Goal: Register for event/course

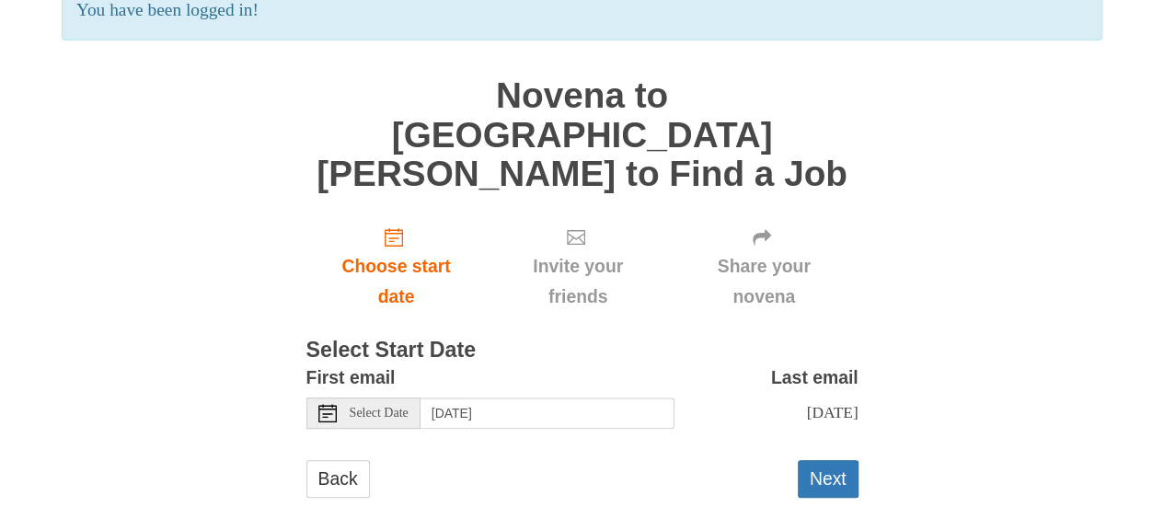
scroll to position [168, 0]
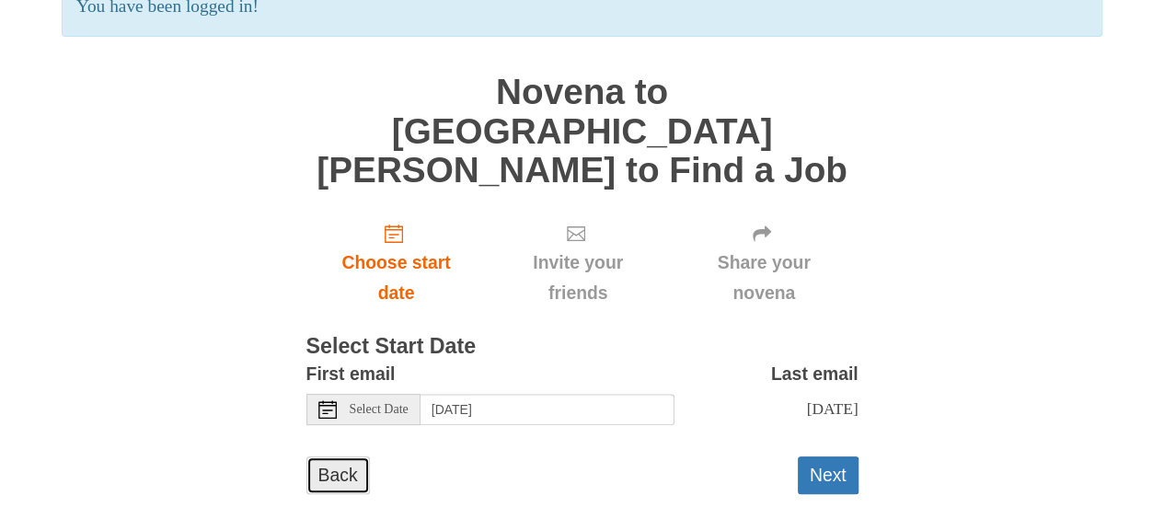
click at [328, 457] on link "Back" at bounding box center [339, 476] width 64 height 38
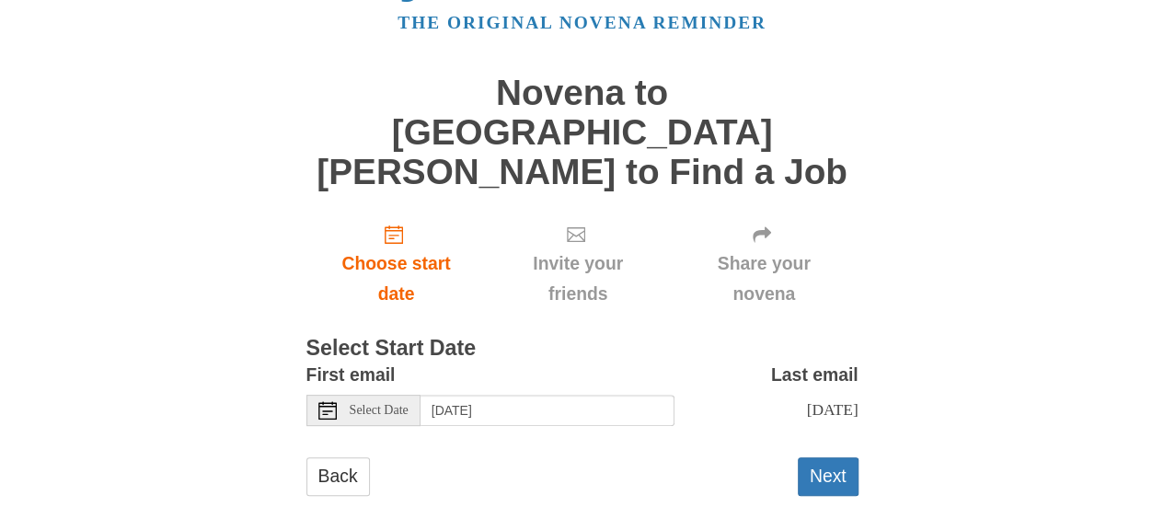
scroll to position [81, 0]
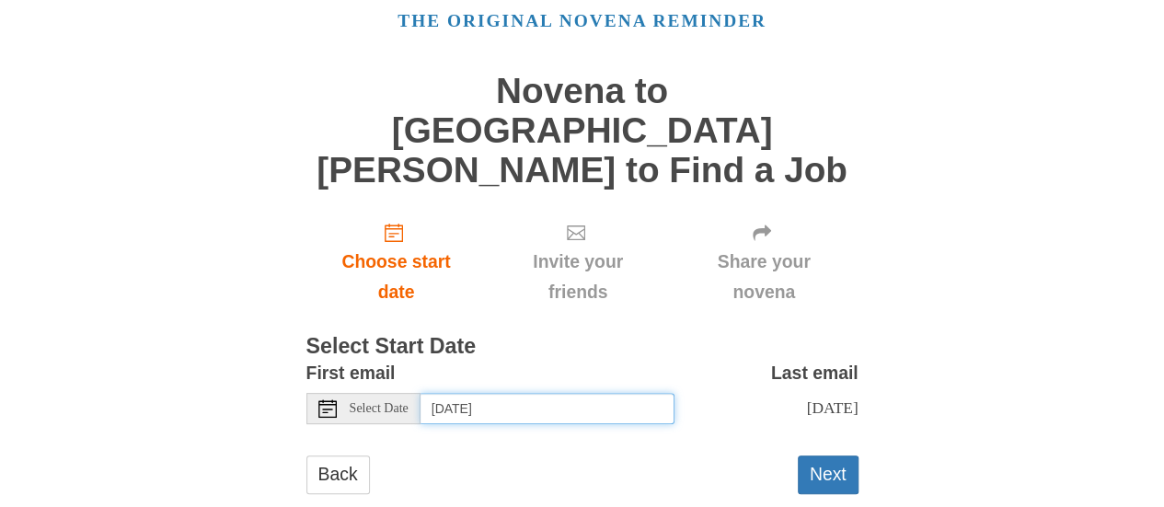
click at [522, 393] on input "Wednesday, October 1st" at bounding box center [548, 408] width 254 height 31
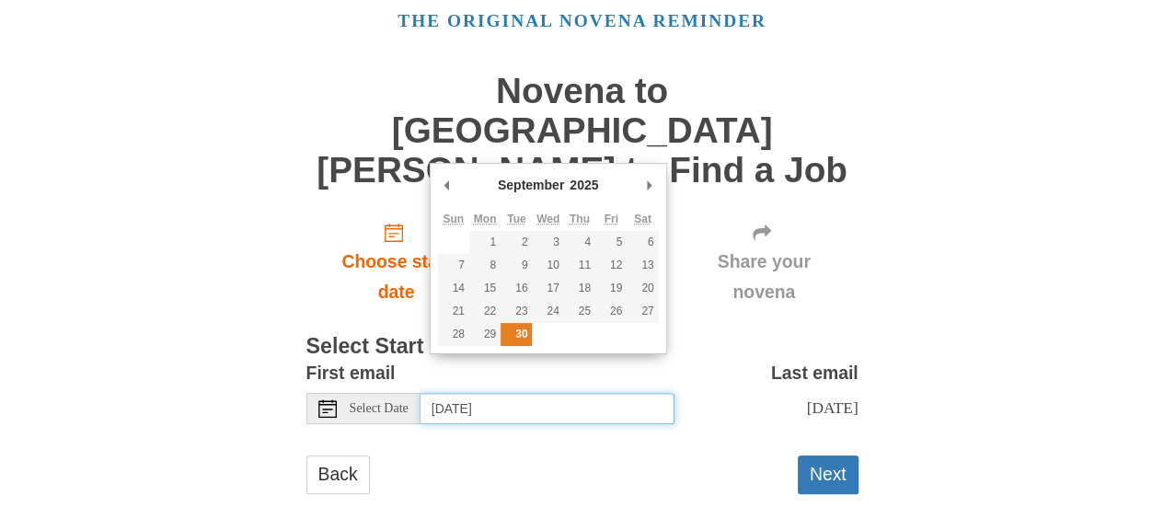
type input "Tuesday, September 30th"
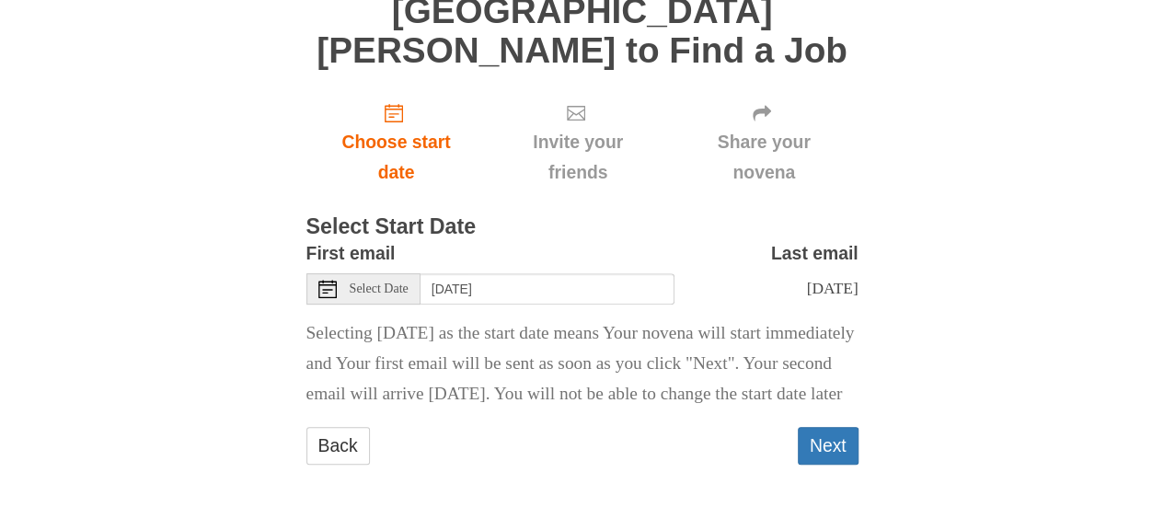
scroll to position [203, 0]
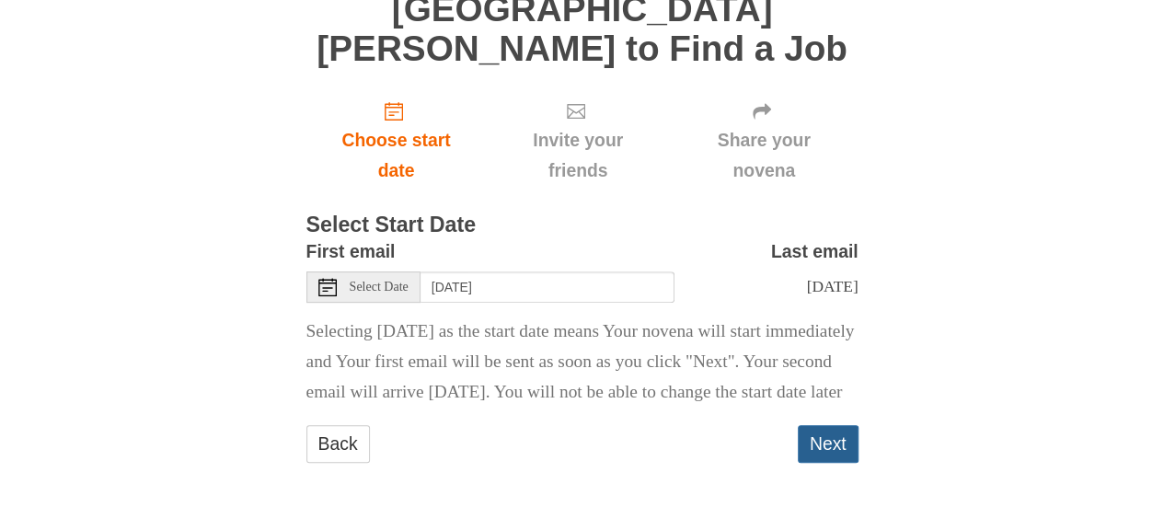
click at [824, 430] on button "Next" at bounding box center [828, 444] width 61 height 38
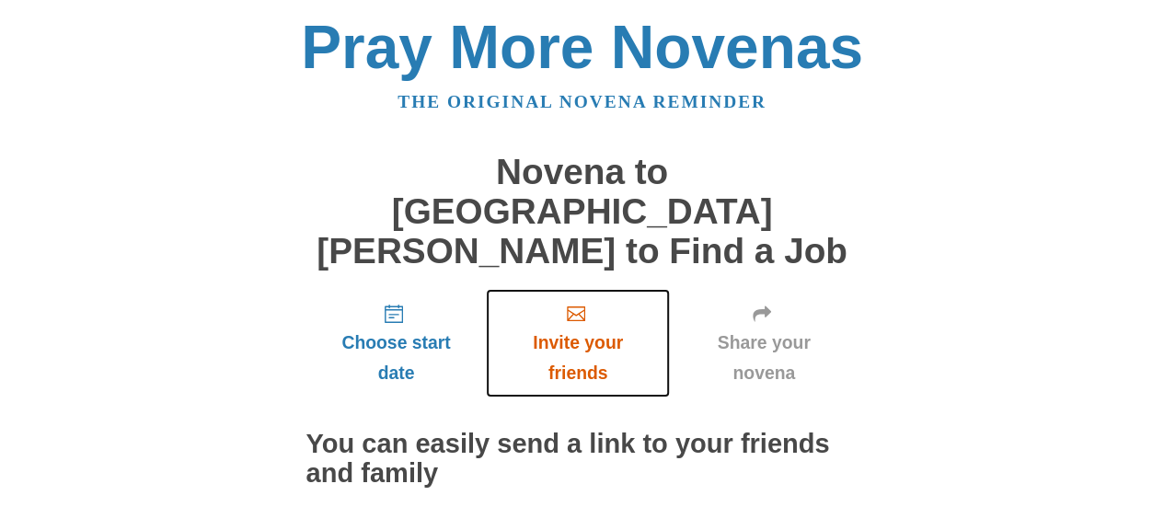
click at [585, 328] on span "Invite your friends" at bounding box center [577, 358] width 146 height 61
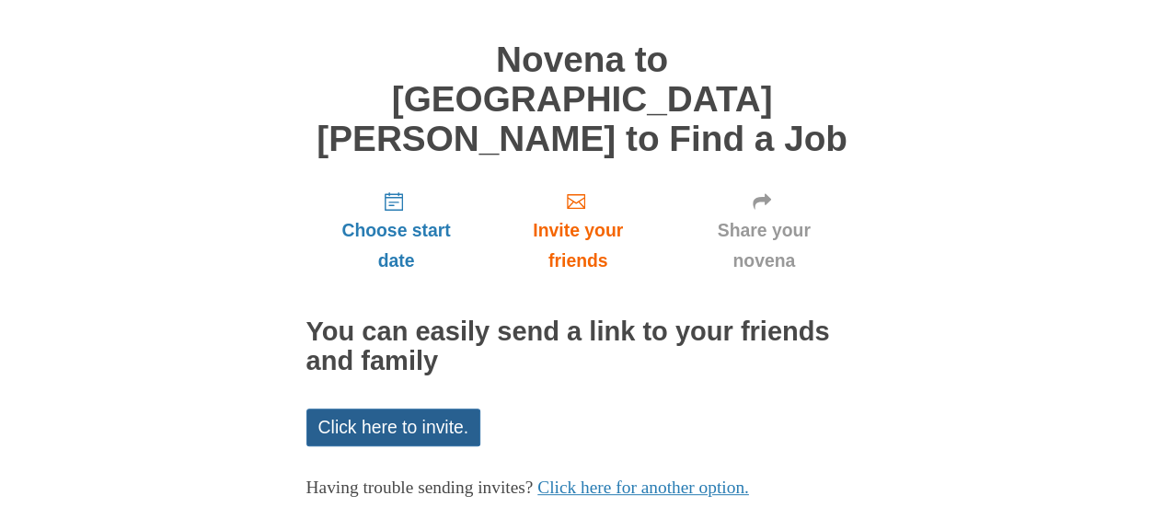
scroll to position [122, 0]
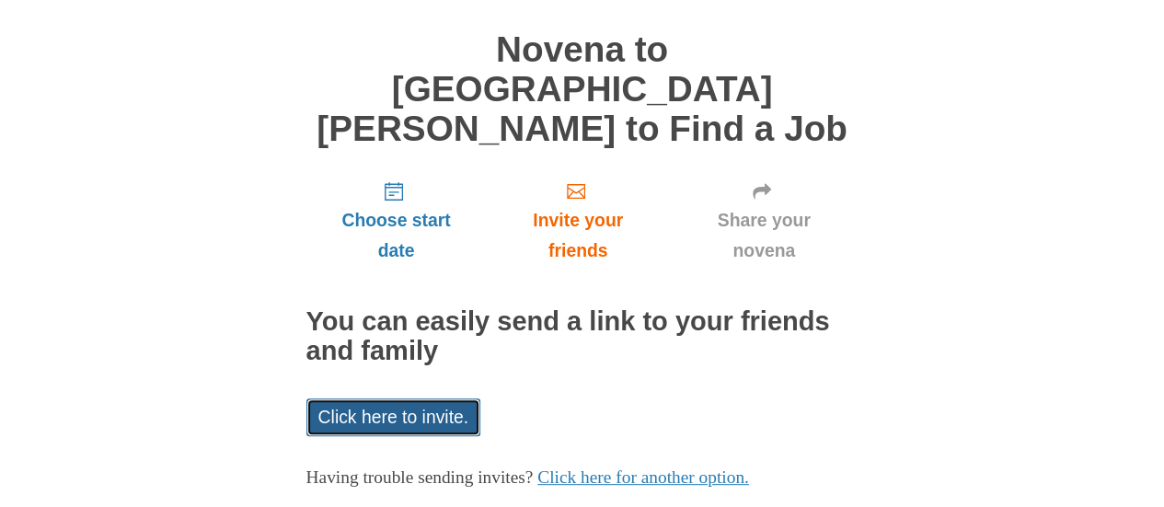
click at [406, 399] on link "Click here to invite." at bounding box center [394, 418] width 175 height 38
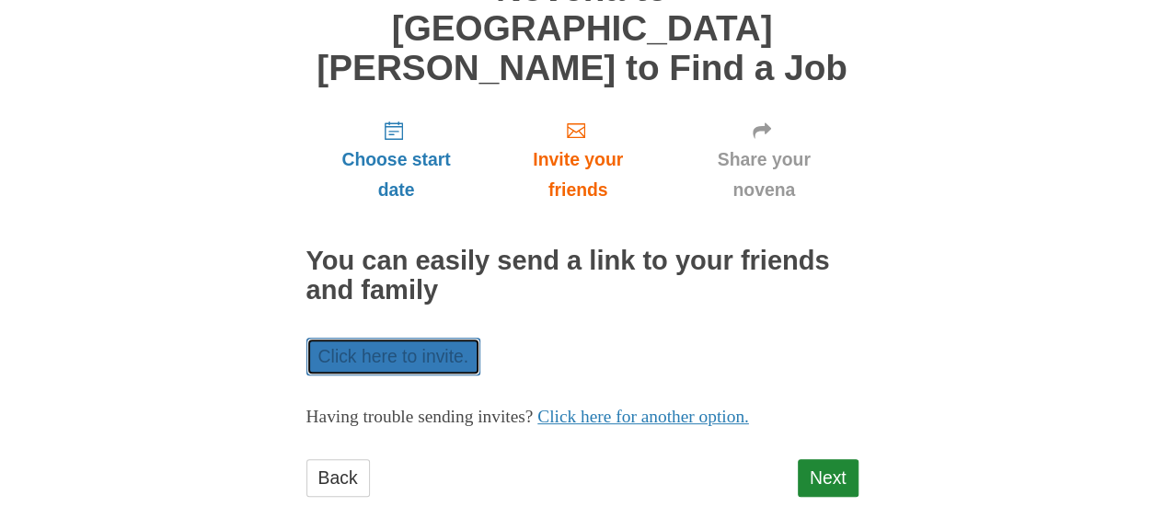
scroll to position [186, 0]
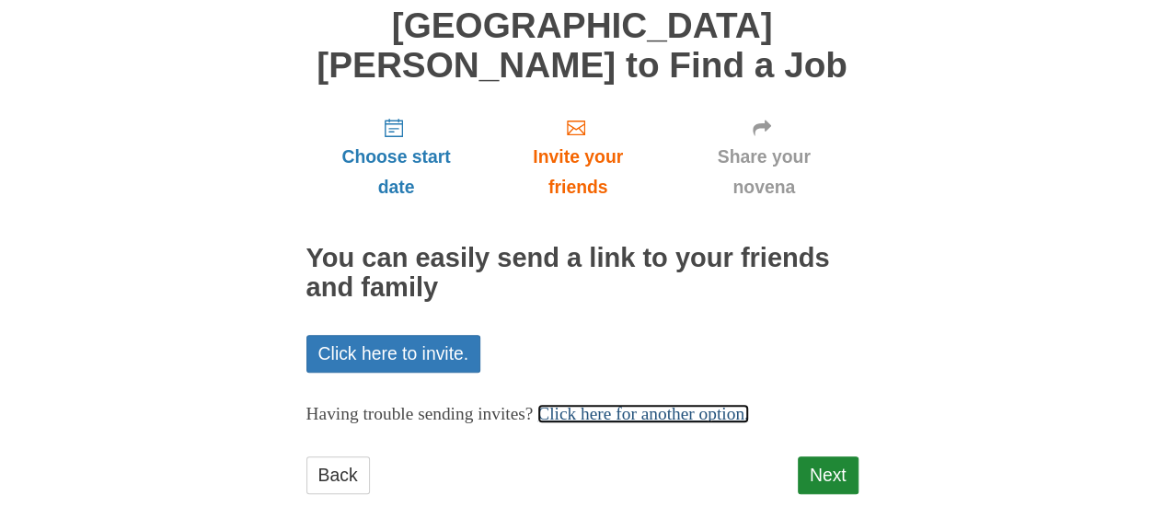
click at [681, 404] on link "Click here for another option." at bounding box center [644, 413] width 212 height 19
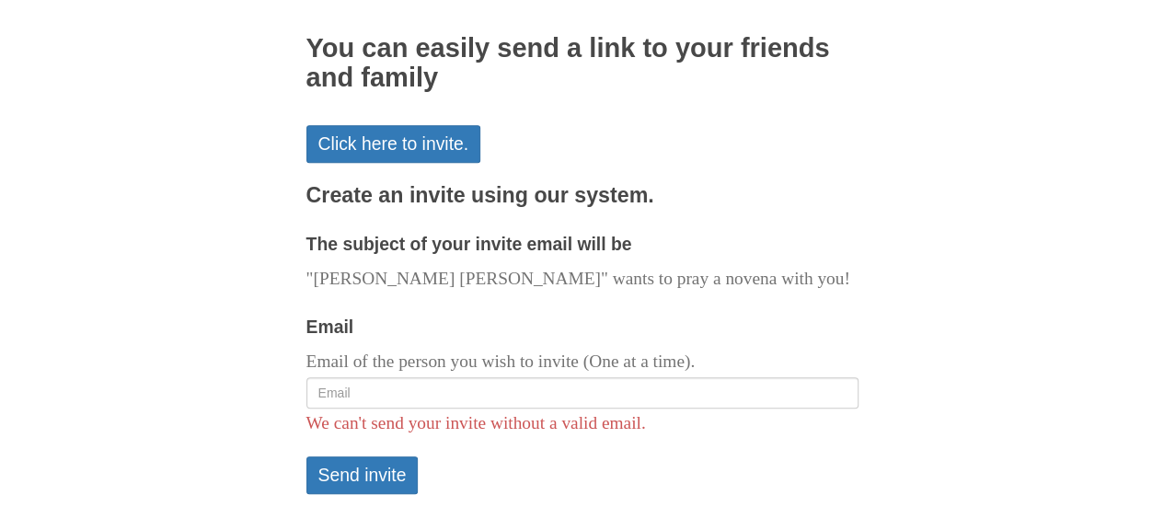
scroll to position [400, 0]
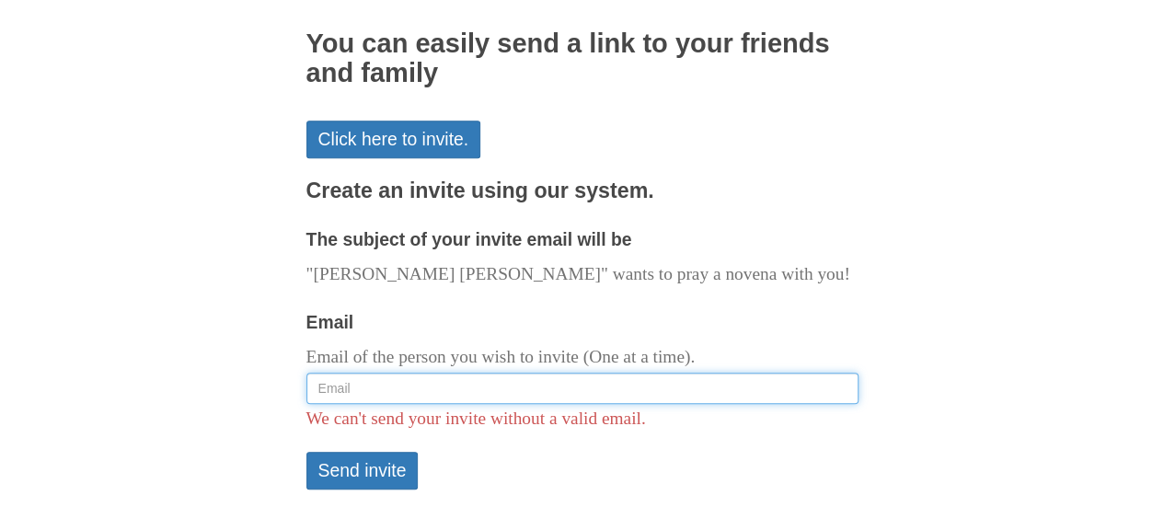
click at [331, 373] on input "Email" at bounding box center [583, 388] width 552 height 31
type input "k"
paste input "km.021200.4@gmail.com"
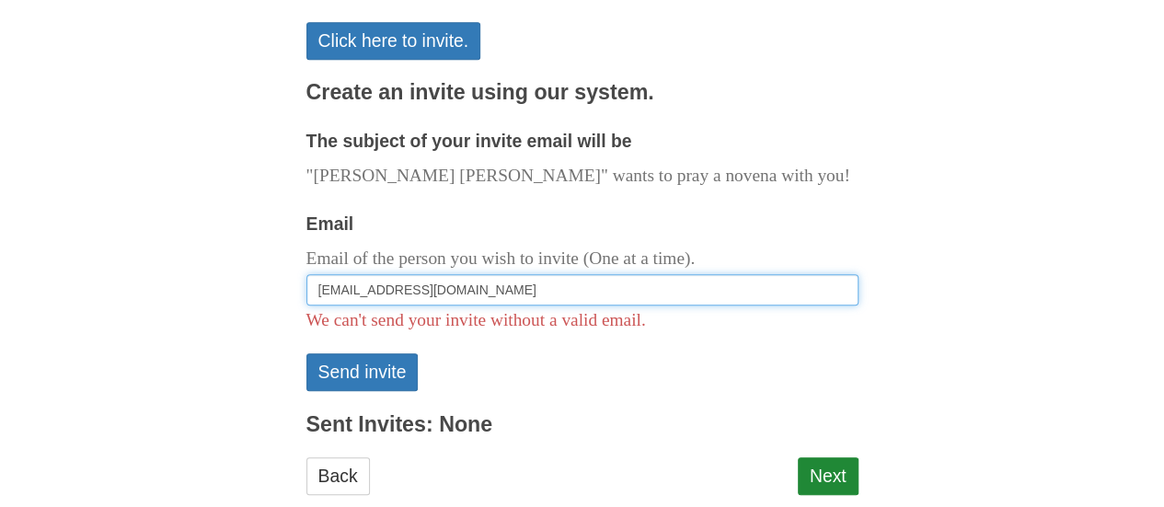
scroll to position [501, 0]
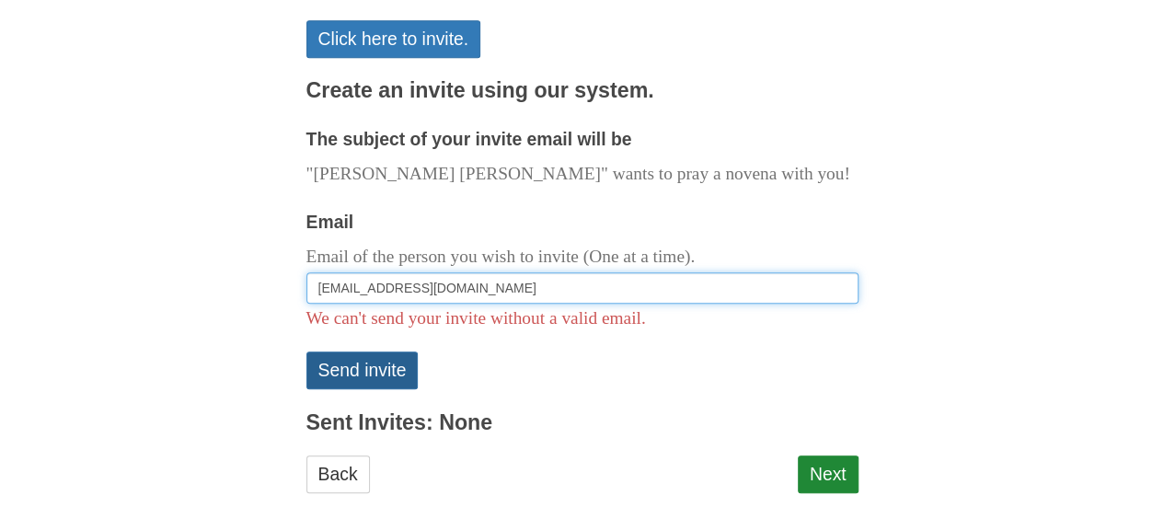
type input "km.021200.4@gmail.com"
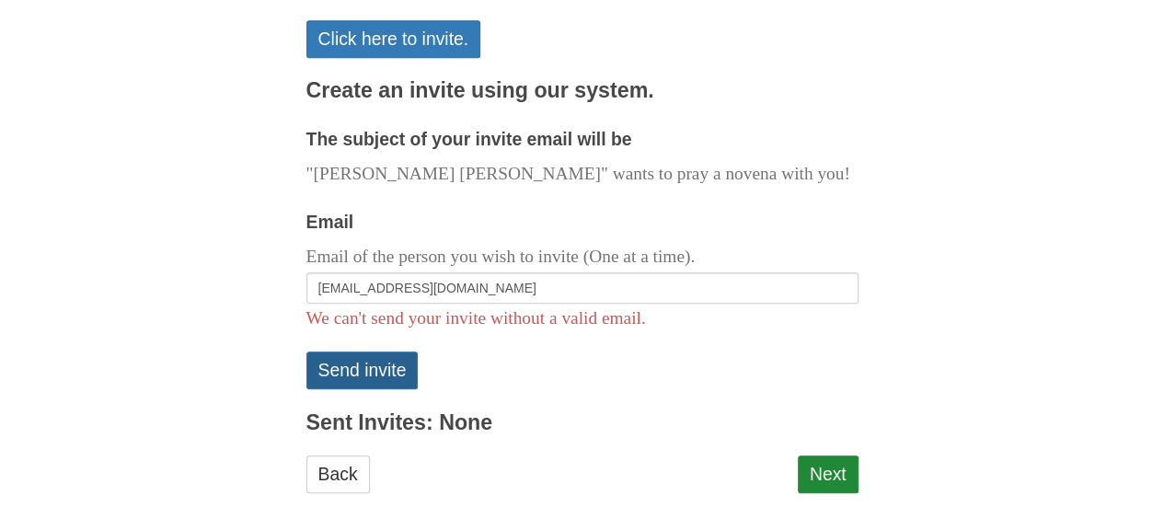
click at [370, 352] on button "Send invite" at bounding box center [363, 371] width 112 height 38
